Goal: Go to known website: Access a specific website the user already knows

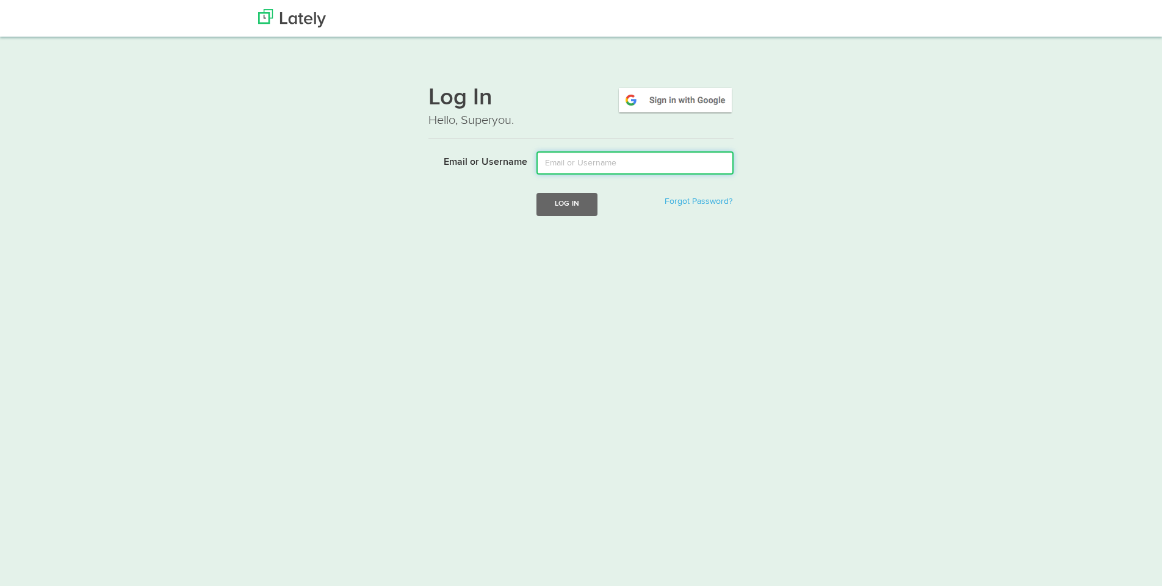
click at [607, 166] on input "Email or Username" at bounding box center [634, 162] width 197 height 23
click at [652, 101] on img at bounding box center [675, 100] width 117 height 28
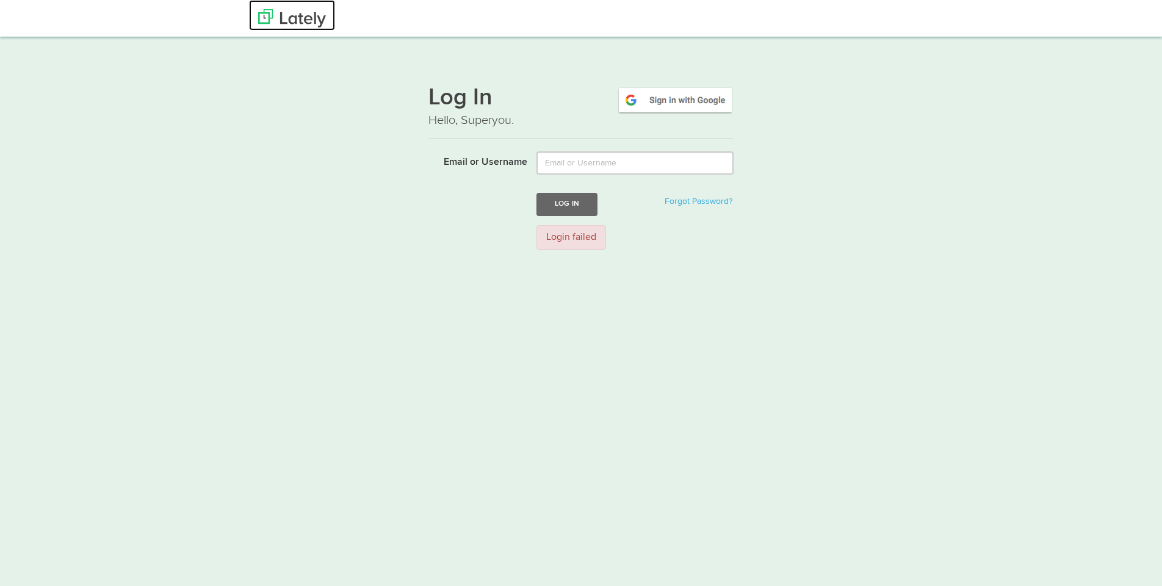
click at [286, 20] on img at bounding box center [292, 18] width 68 height 18
